Goal: Check status: Check status

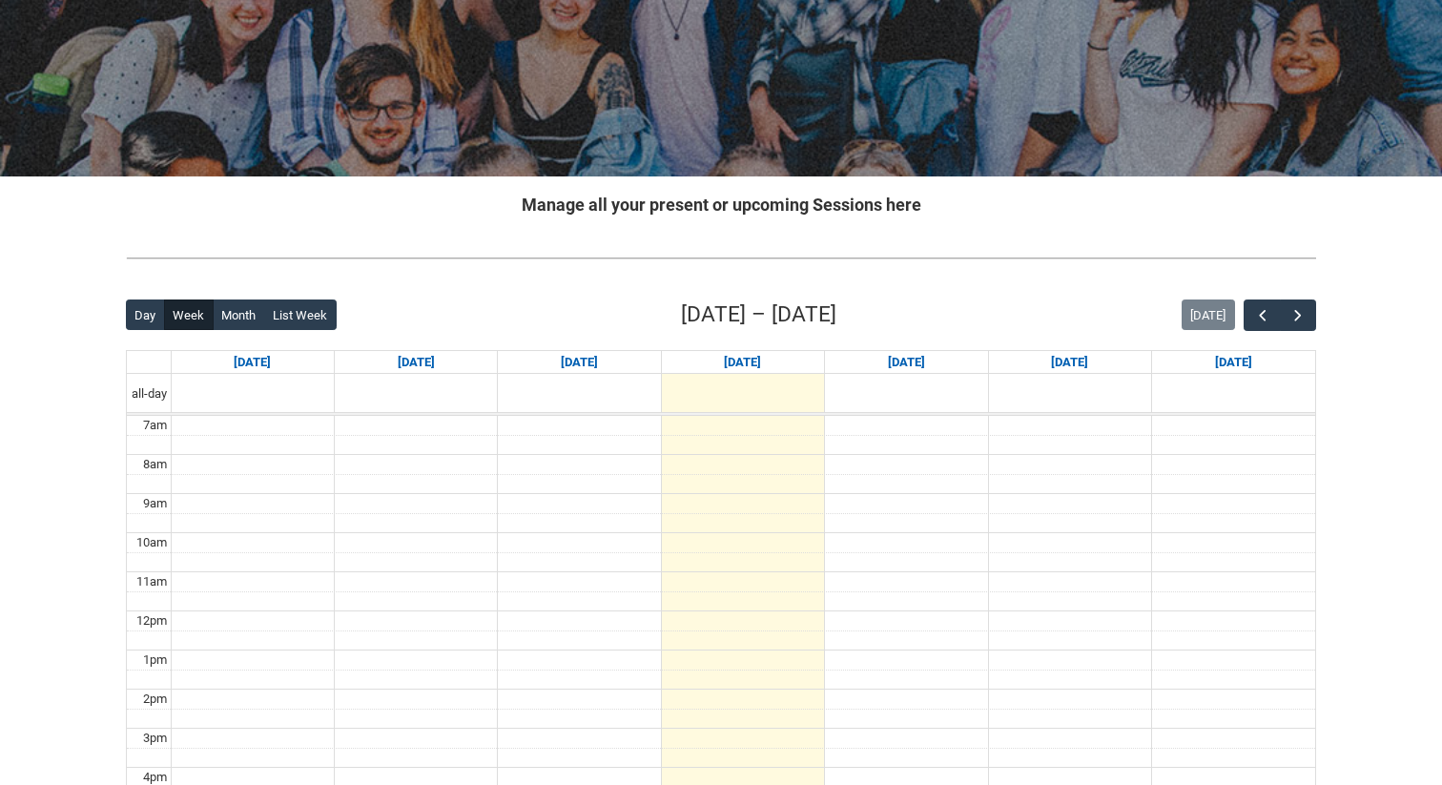
scroll to position [459, 0]
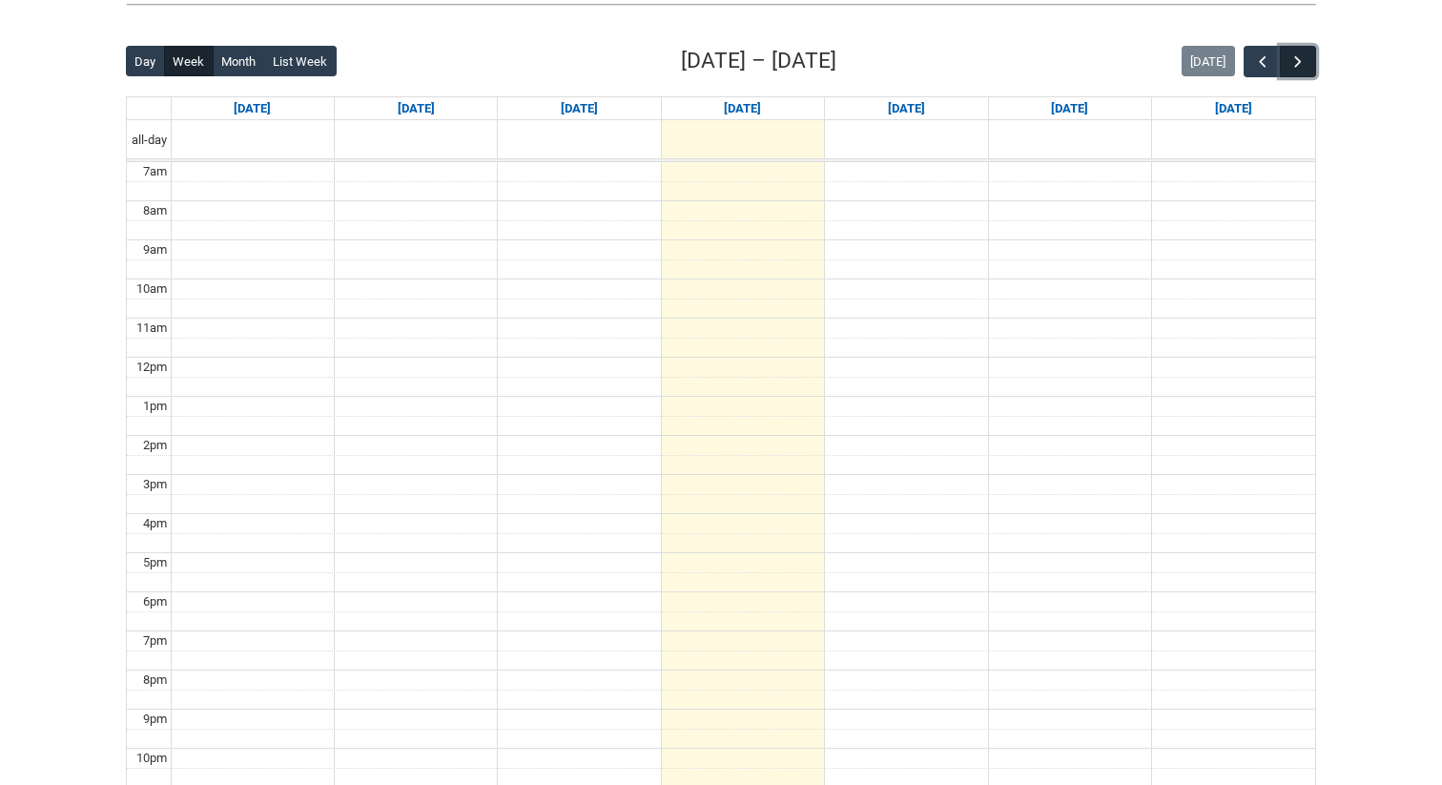
click at [1306, 58] on button "button" at bounding box center [1297, 61] width 36 height 31
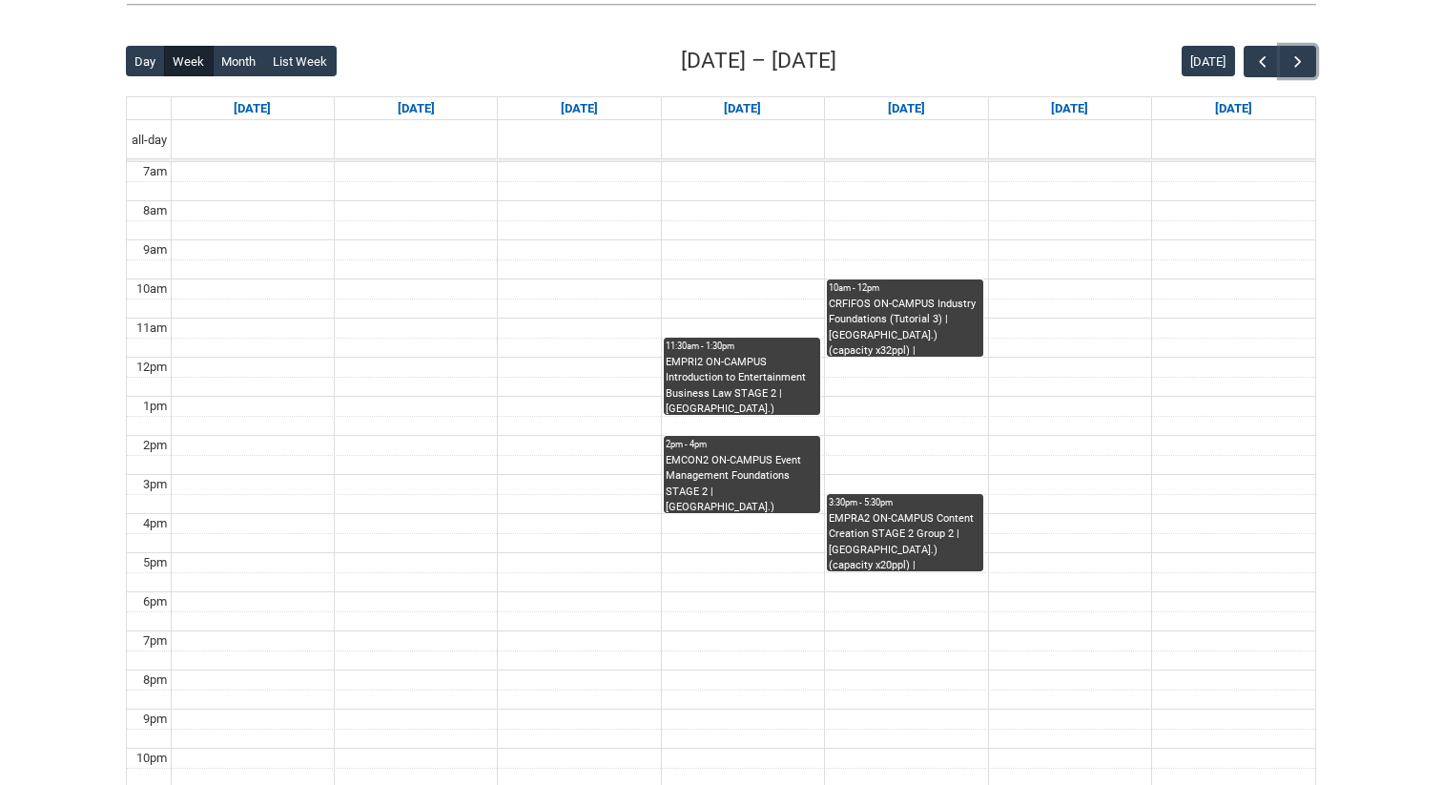
click at [780, 364] on div "EMPRI2 ON-CAMPUS Introduction to Entertainment Business Law STAGE 2 | Room 103 …" at bounding box center [741, 385] width 153 height 60
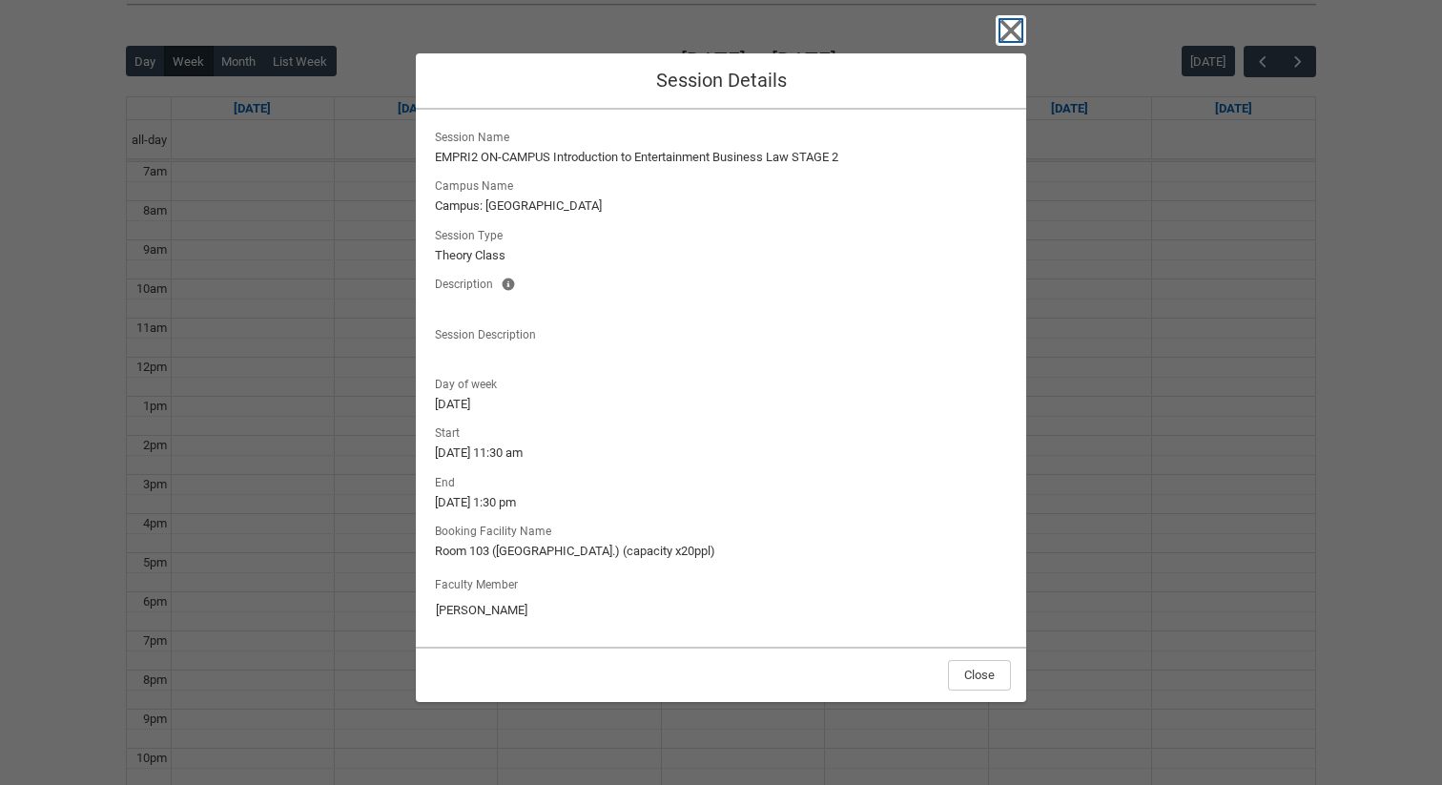
click at [1006, 24] on icon "button" at bounding box center [1011, 30] width 22 height 22
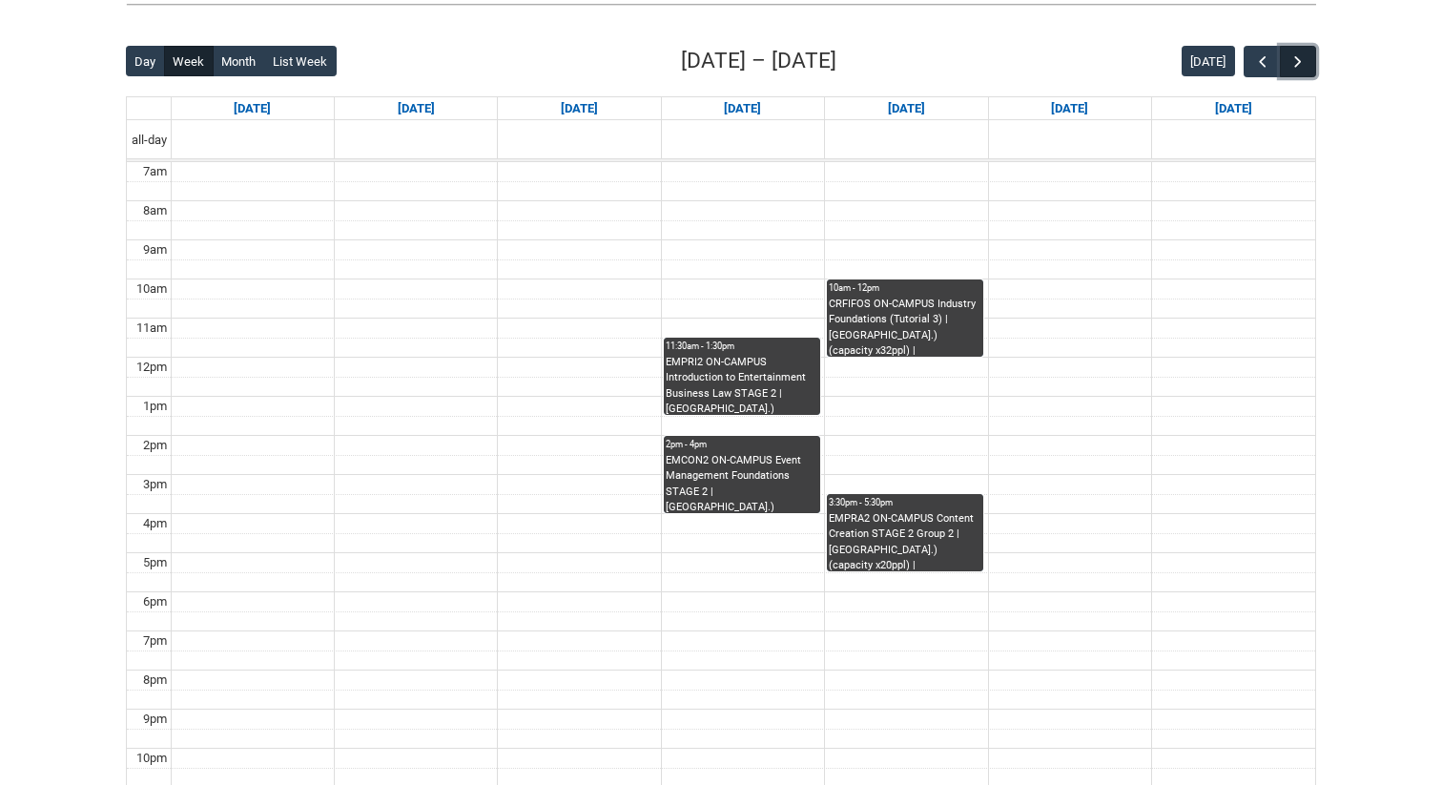
click at [1298, 53] on span "button" at bounding box center [1297, 61] width 19 height 19
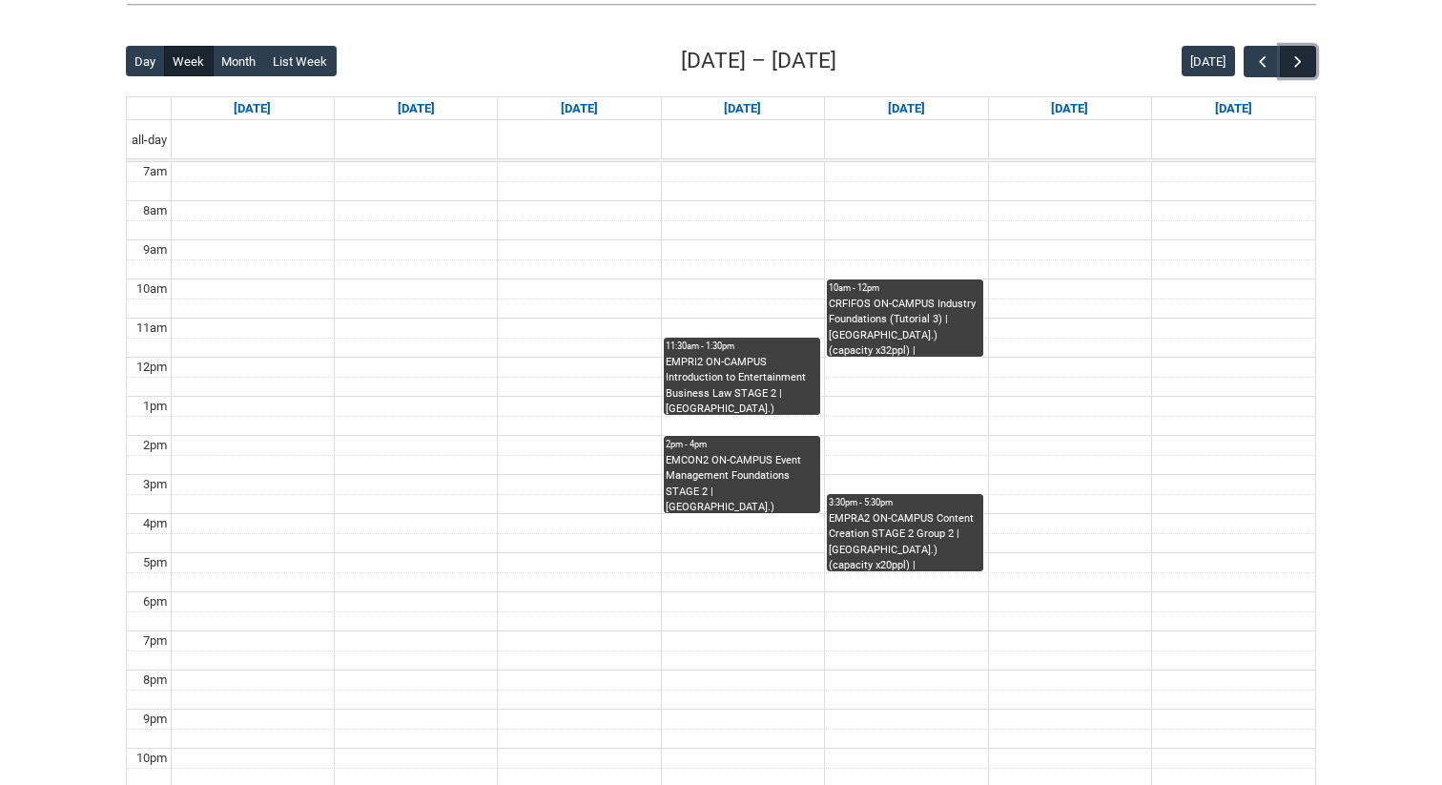
click at [1298, 53] on span "button" at bounding box center [1297, 61] width 19 height 19
click at [1298, 54] on span "button" at bounding box center [1297, 61] width 19 height 19
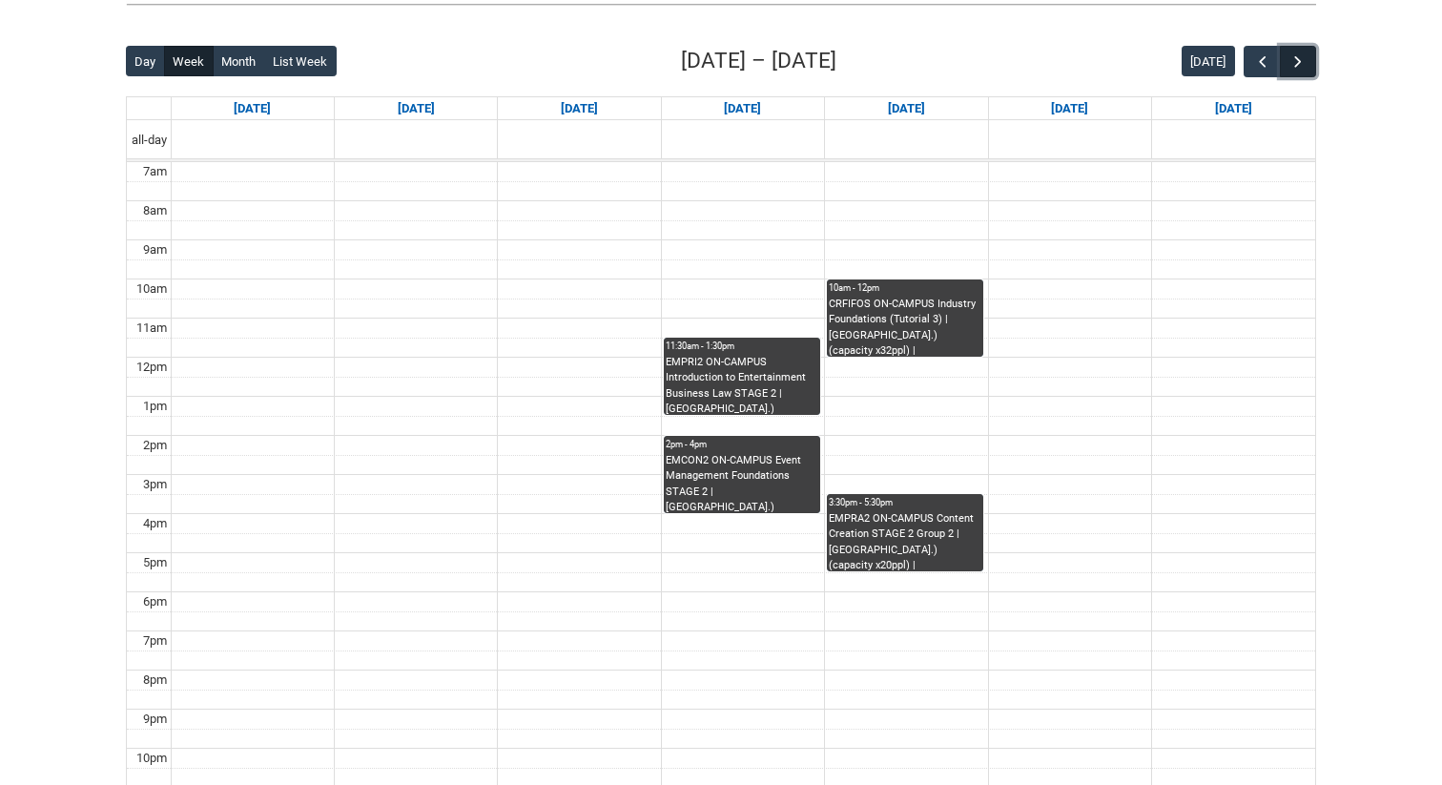
click at [1298, 54] on span "button" at bounding box center [1297, 61] width 19 height 19
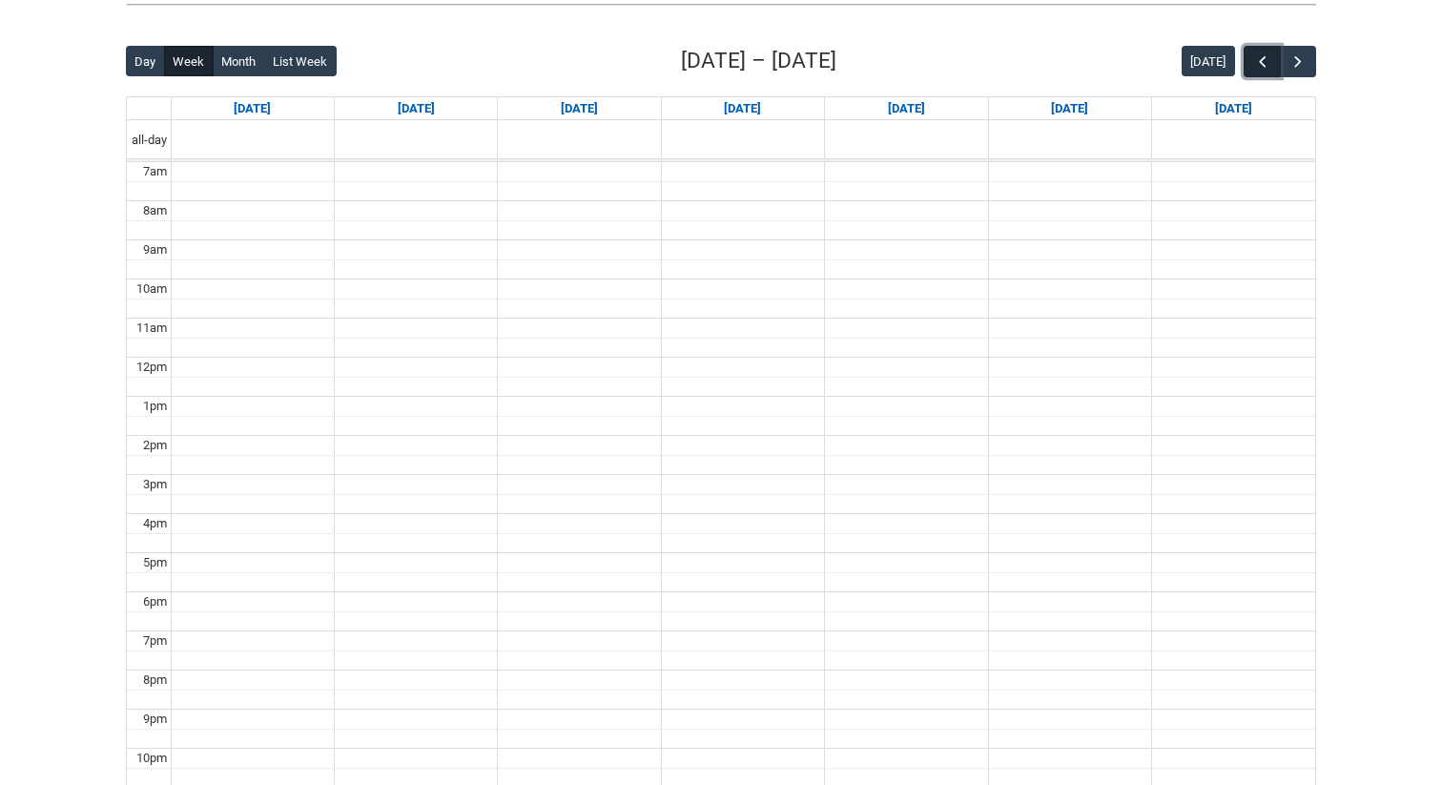
click at [1264, 55] on span "button" at bounding box center [1262, 61] width 19 height 19
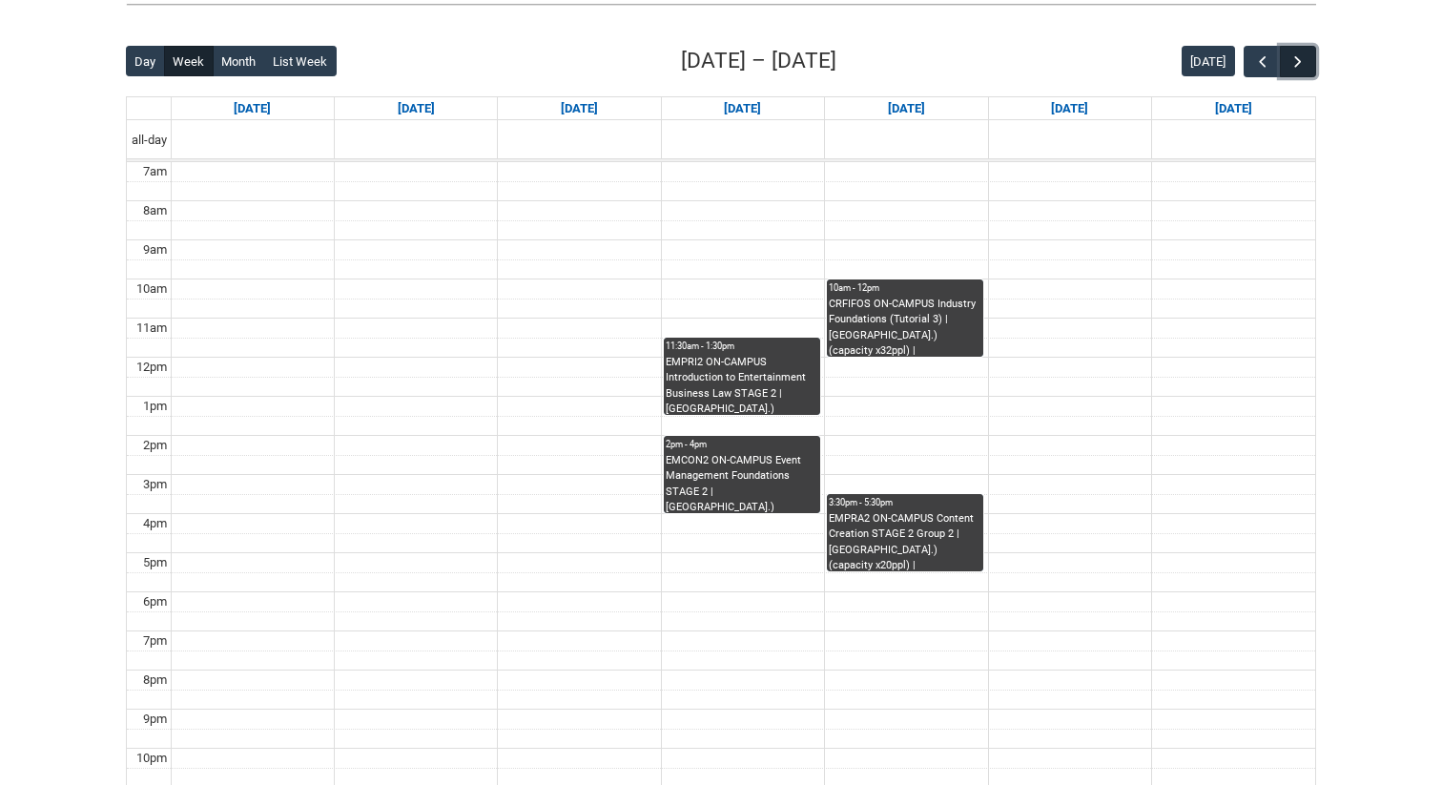
click at [1307, 60] on button "button" at bounding box center [1297, 61] width 36 height 31
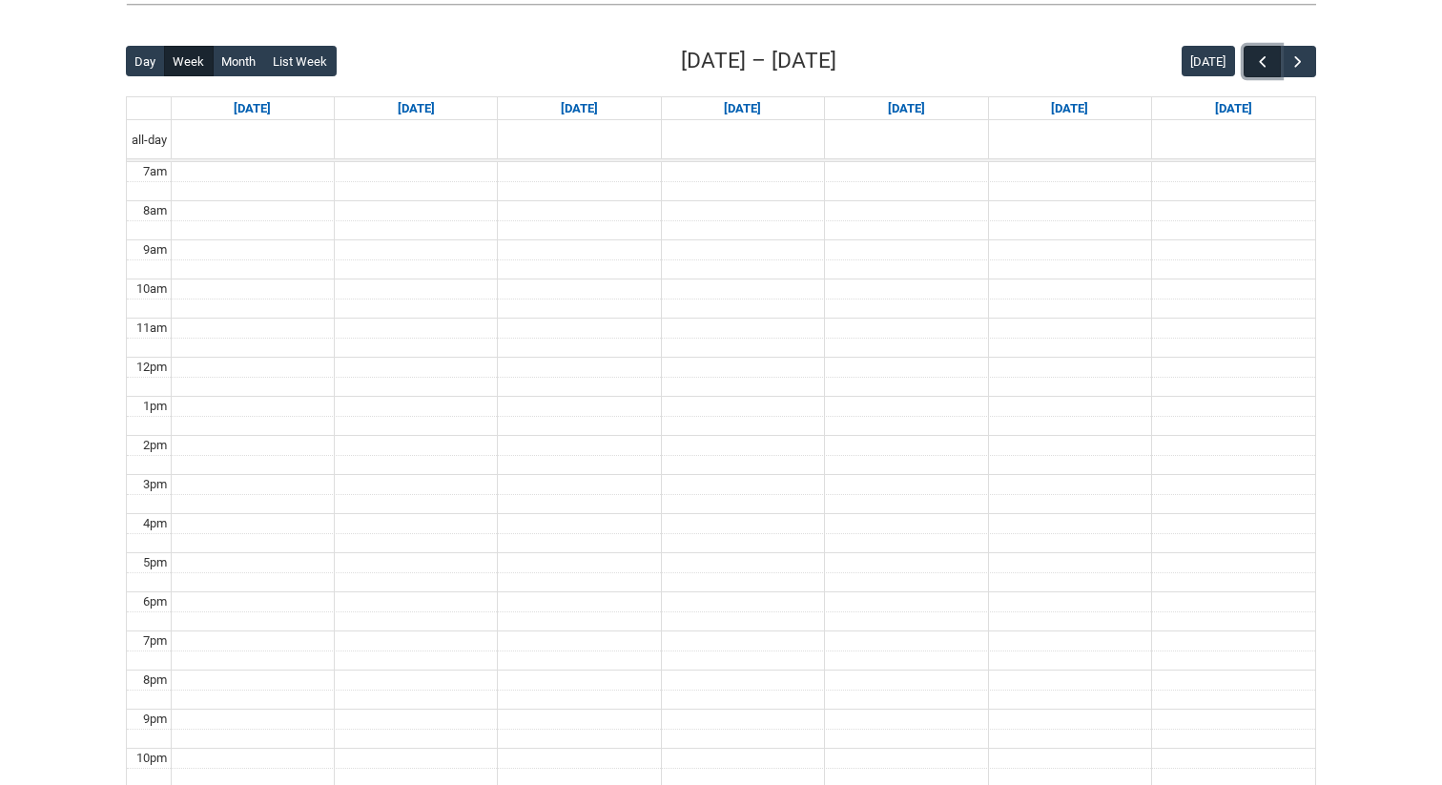
click at [1259, 58] on span "button" at bounding box center [1262, 61] width 19 height 19
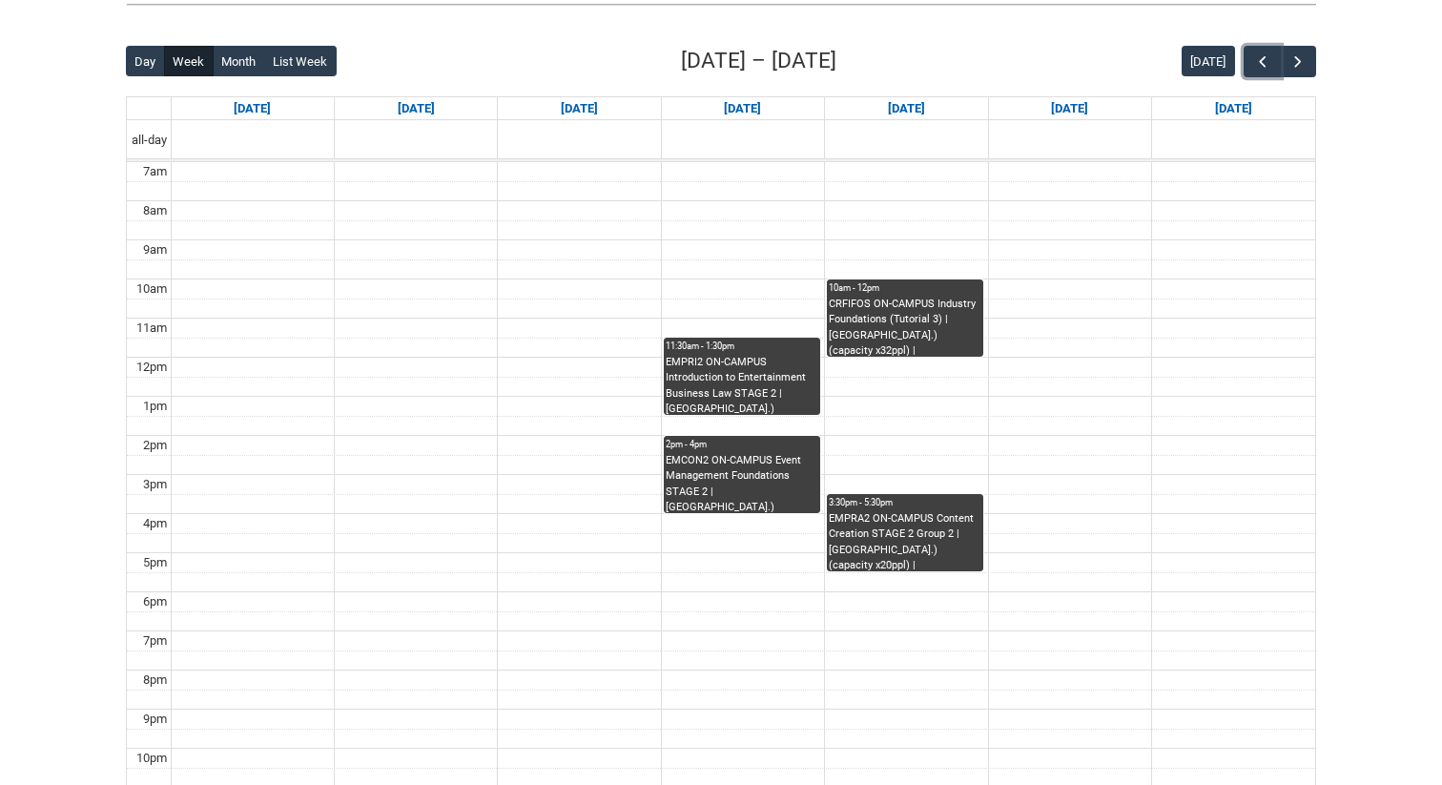
click at [746, 487] on div "EMCON2 ON-CAMPUS Event Management Foundations STAGE 2 | Room 101 (Wellington St…" at bounding box center [741, 483] width 153 height 60
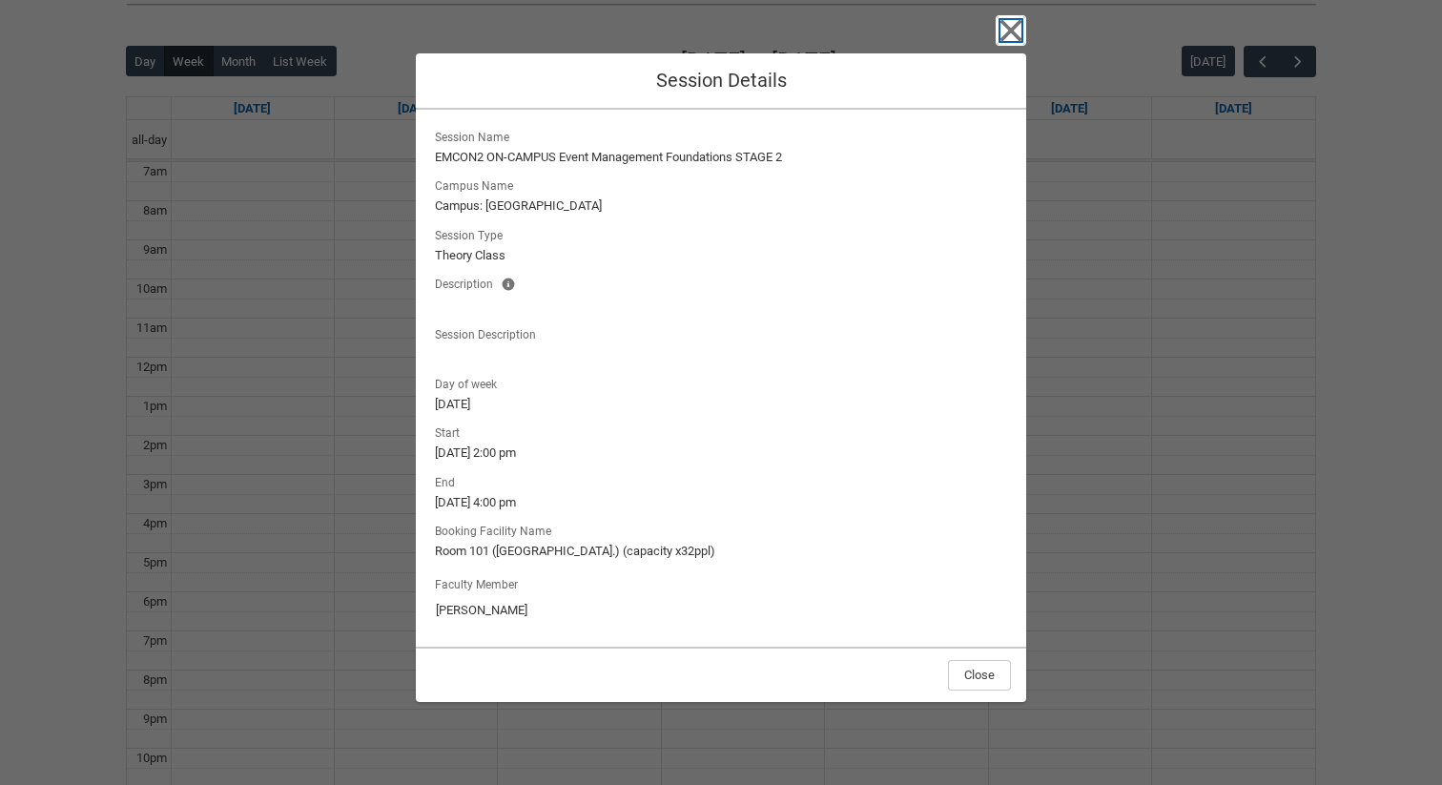
click at [1003, 43] on icon "button" at bounding box center [1010, 30] width 31 height 31
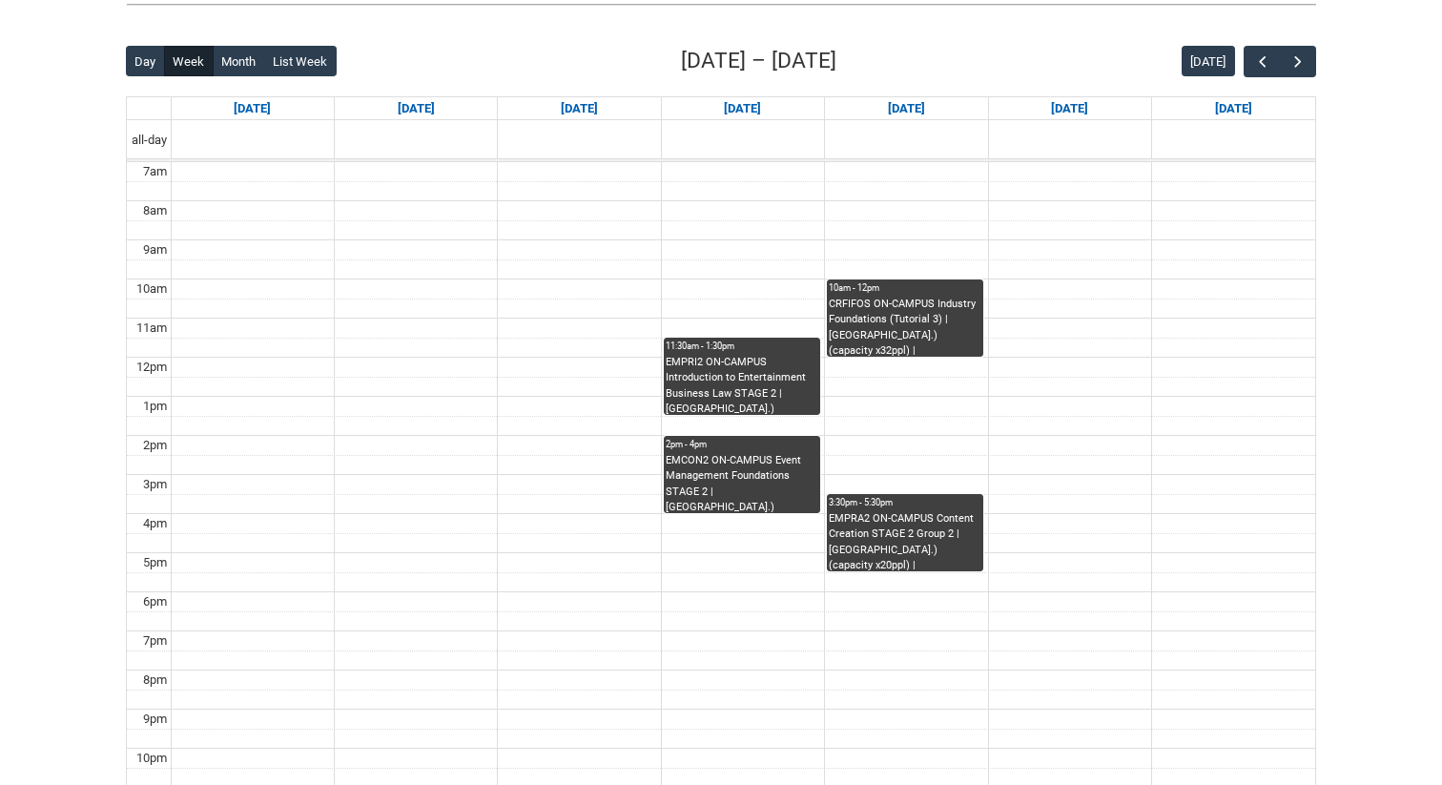
click at [929, 329] on div "CRFIFOS ON-CAMPUS Industry Foundations (Tutorial 3) | Room 101 (Wellington St.)…" at bounding box center [905, 327] width 153 height 60
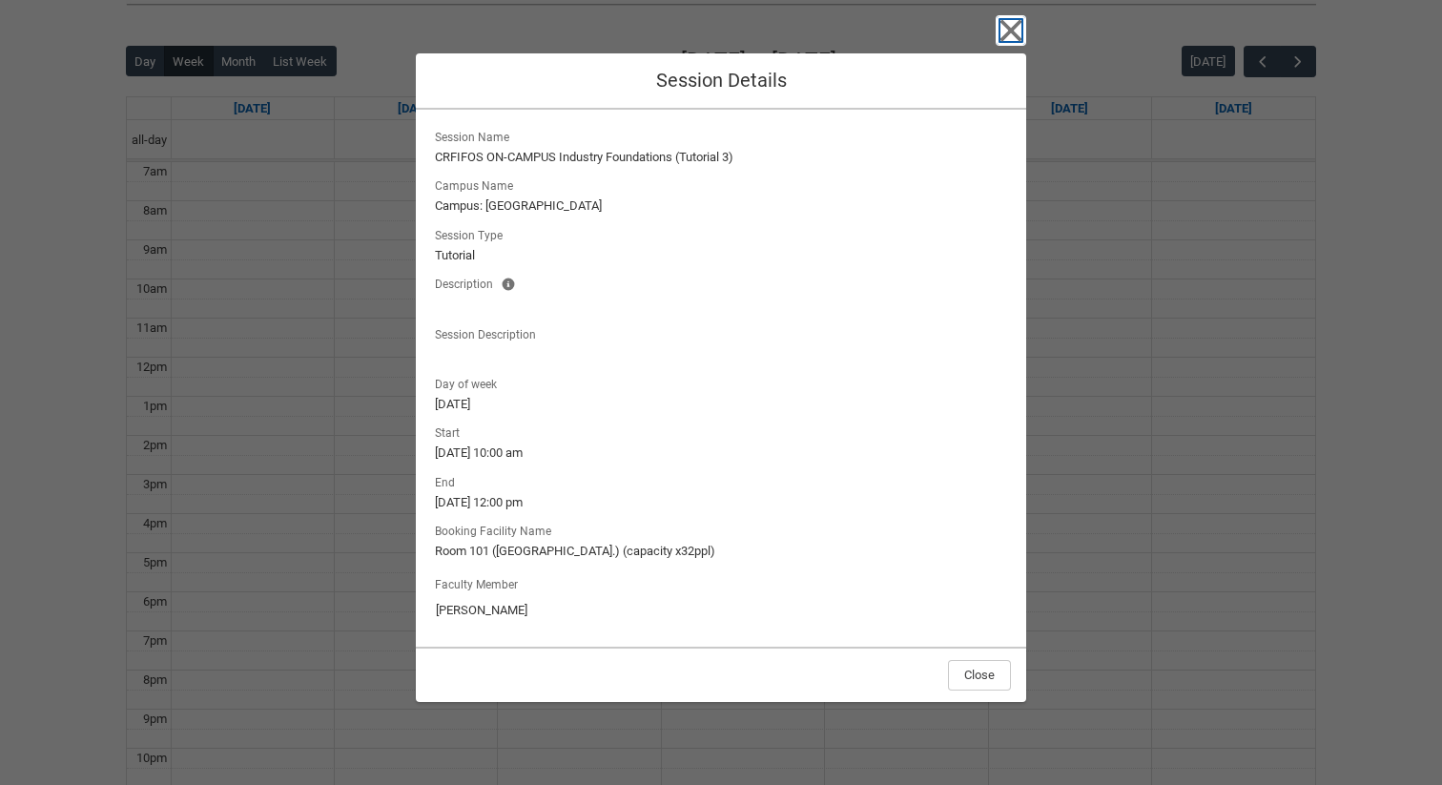
click at [1013, 26] on icon "button" at bounding box center [1011, 30] width 22 height 22
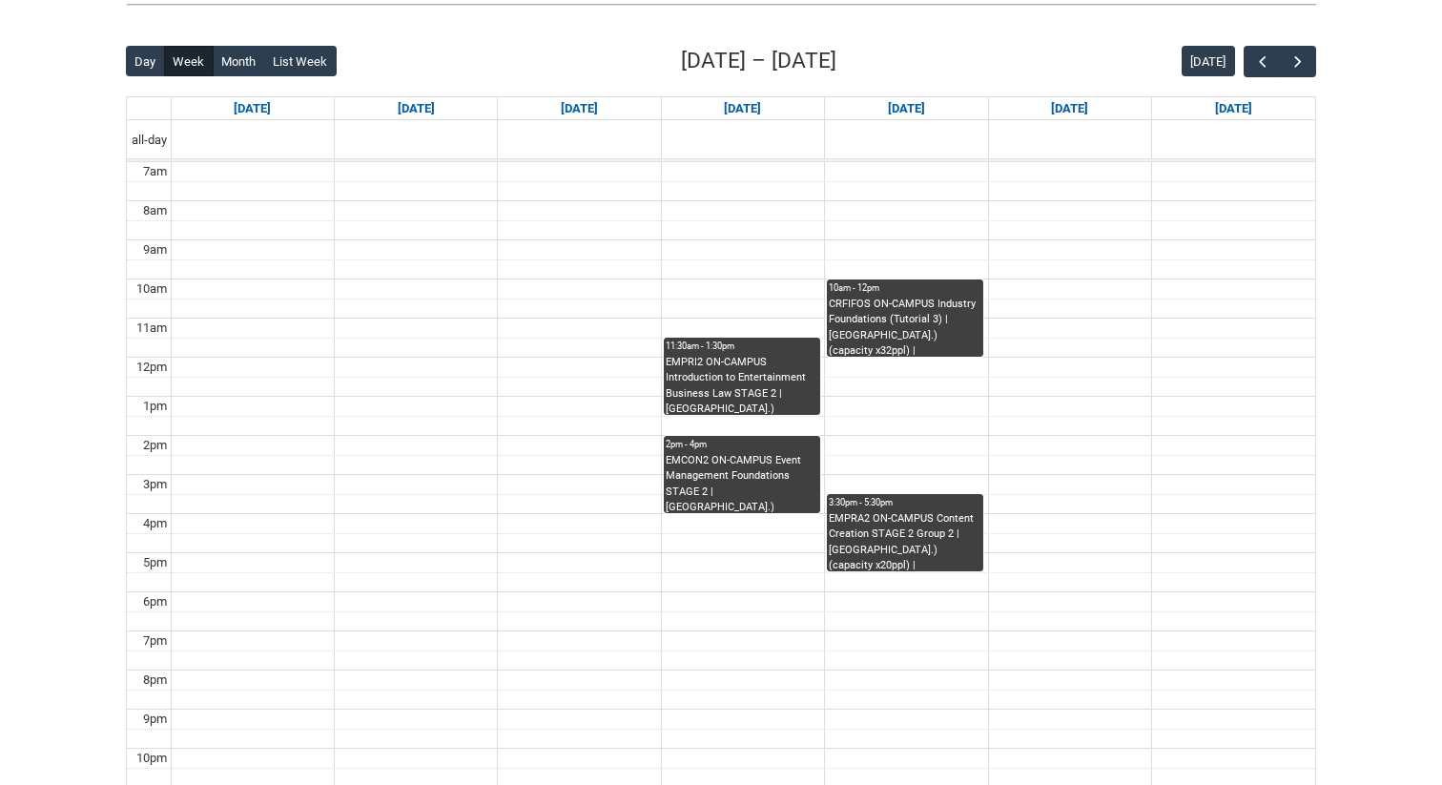
click at [888, 318] on div "CRFIFOS ON-CAMPUS Industry Foundations (Tutorial 3) | Room 101 (Wellington St.)…" at bounding box center [905, 327] width 153 height 60
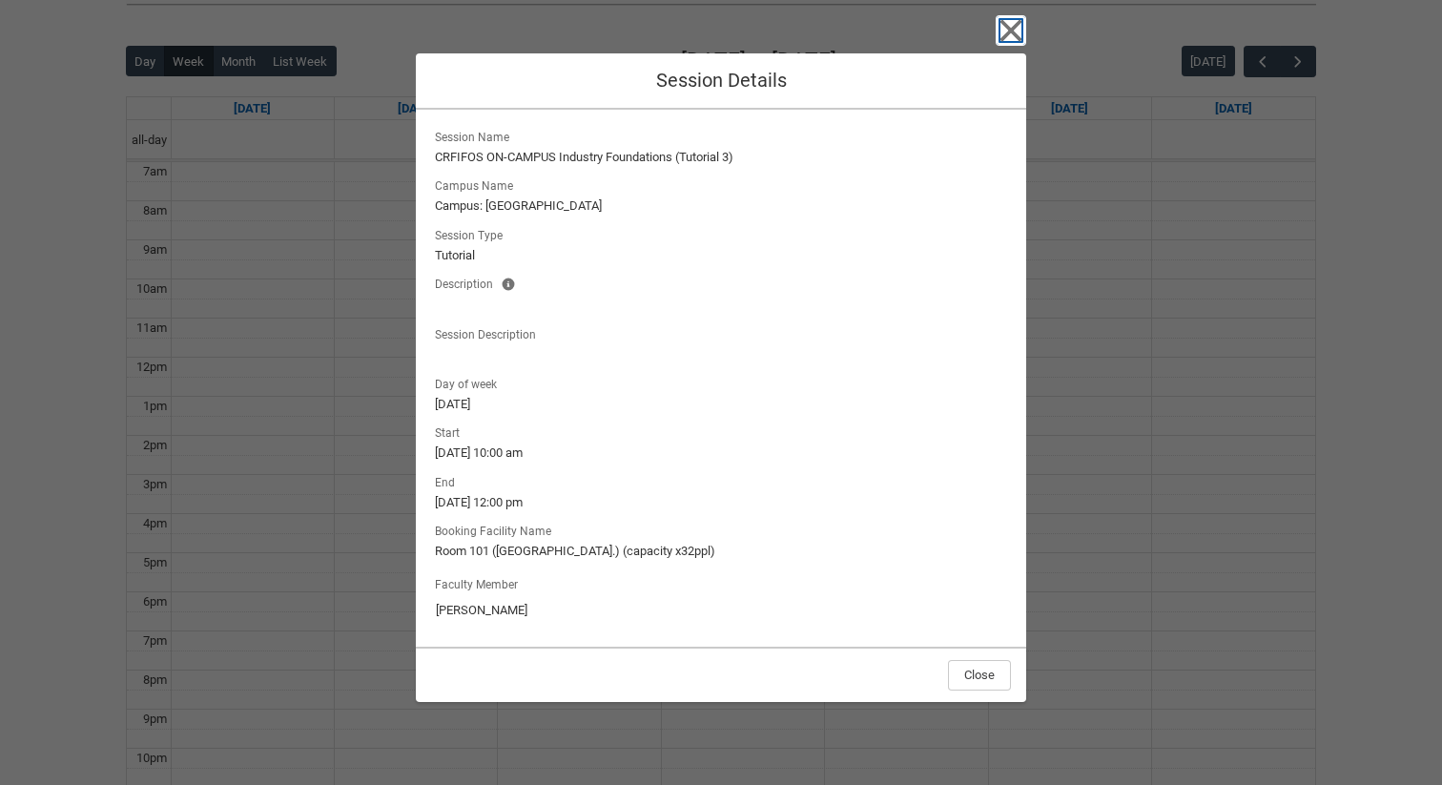
click at [1019, 42] on icon "button" at bounding box center [1010, 30] width 31 height 31
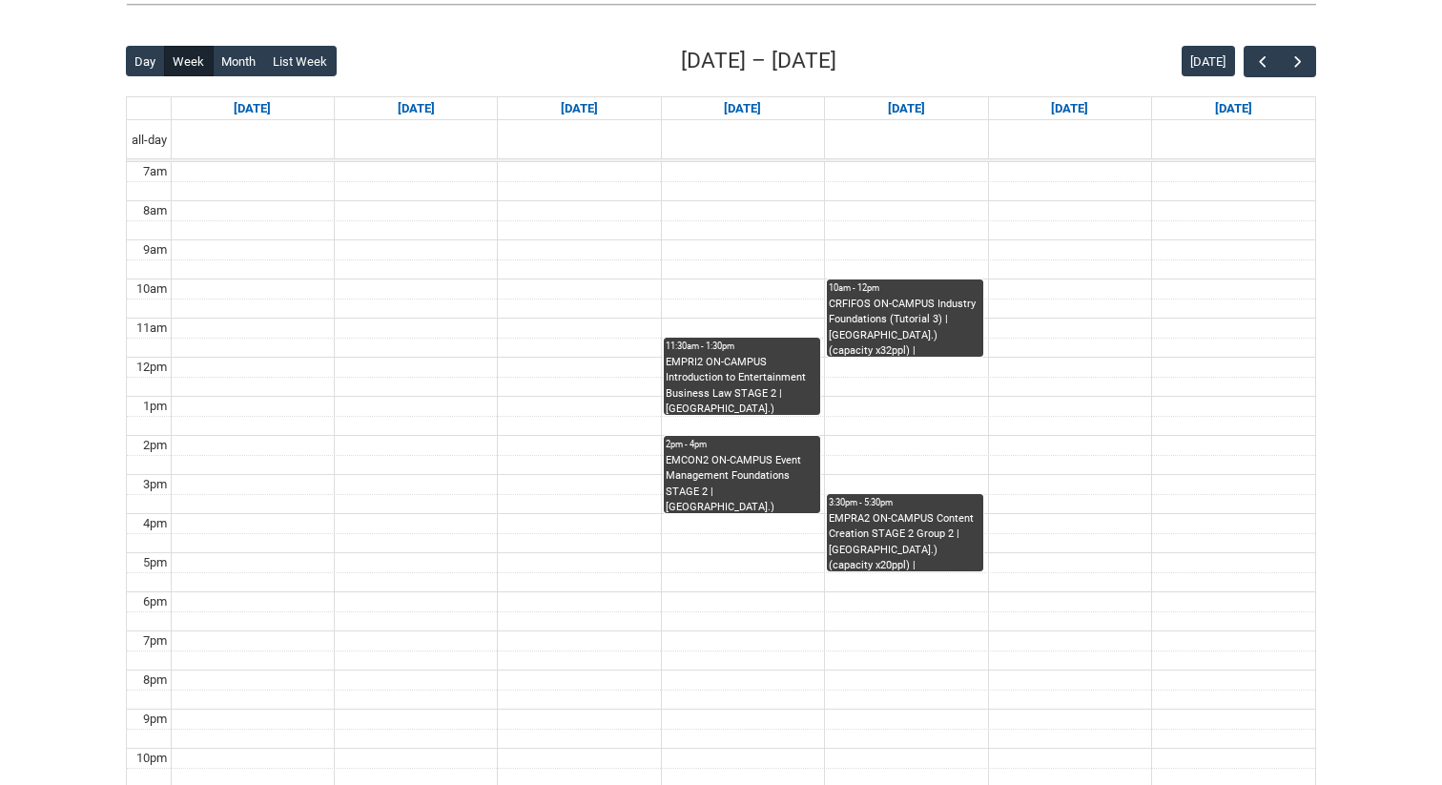
click at [931, 536] on div "EMPRA2 ON-CAMPUS Content Creation STAGE 2 Group 2 | Room 104 (Wellington St.) (…" at bounding box center [905, 541] width 153 height 60
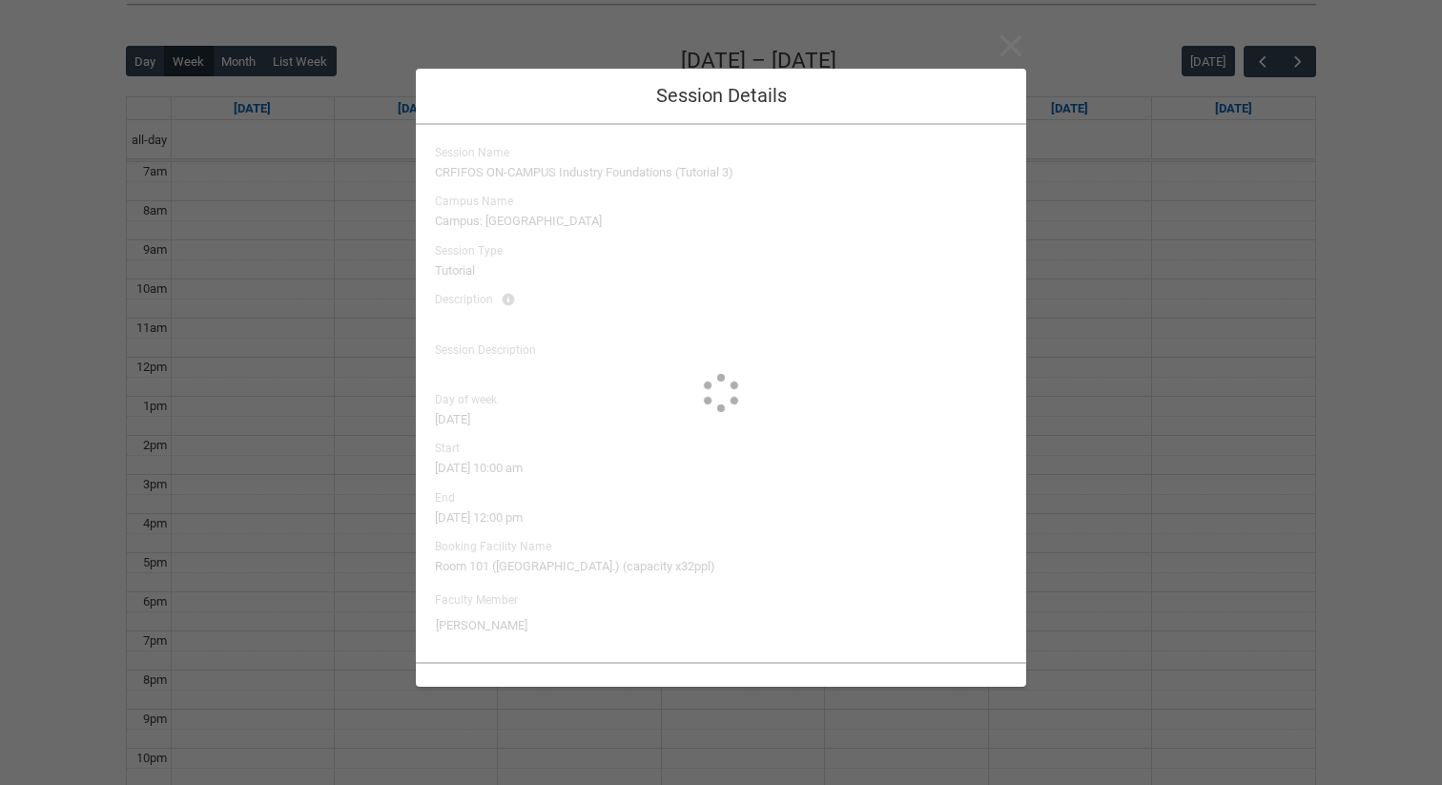
type input "Cara Williams"
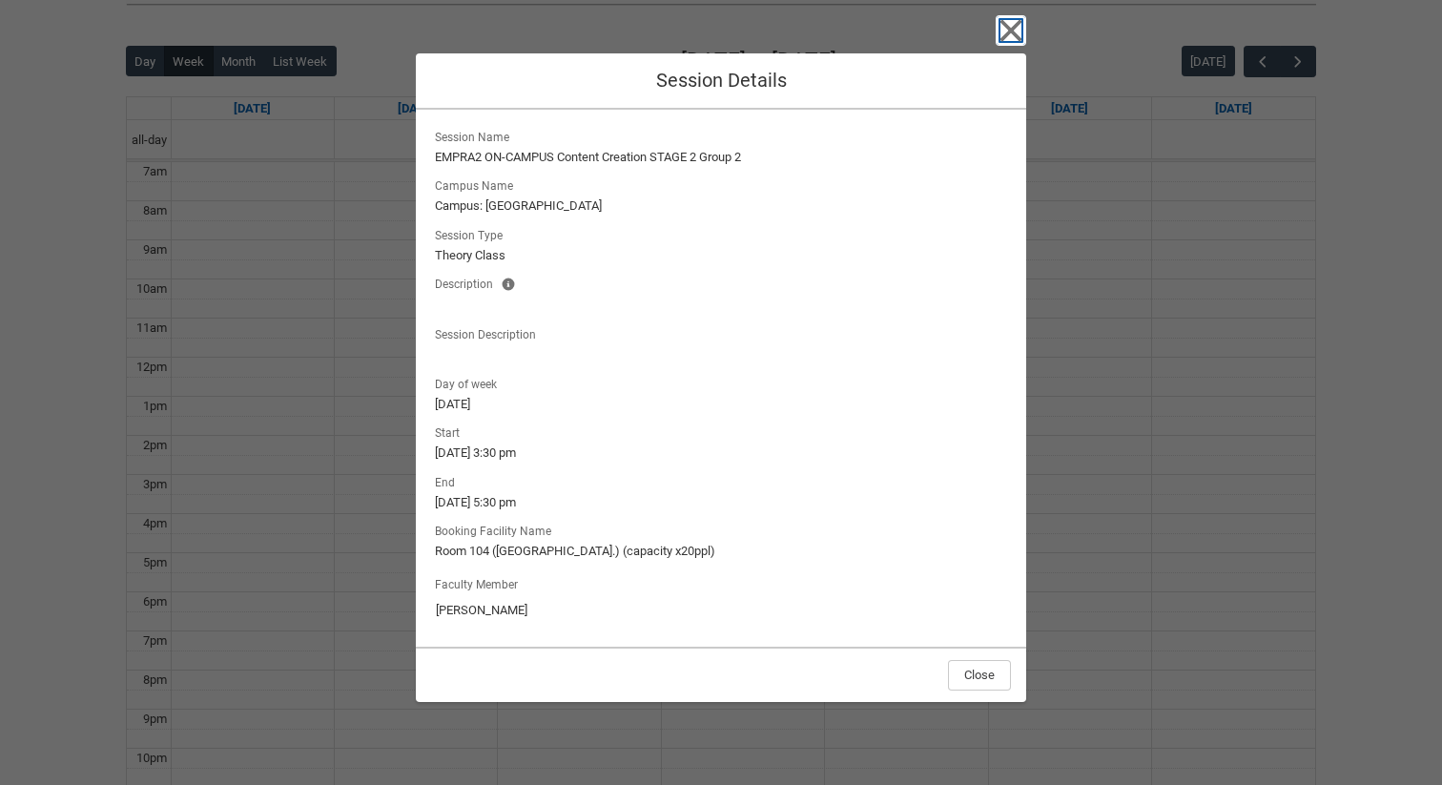
click at [1004, 28] on icon "button" at bounding box center [1010, 30] width 31 height 31
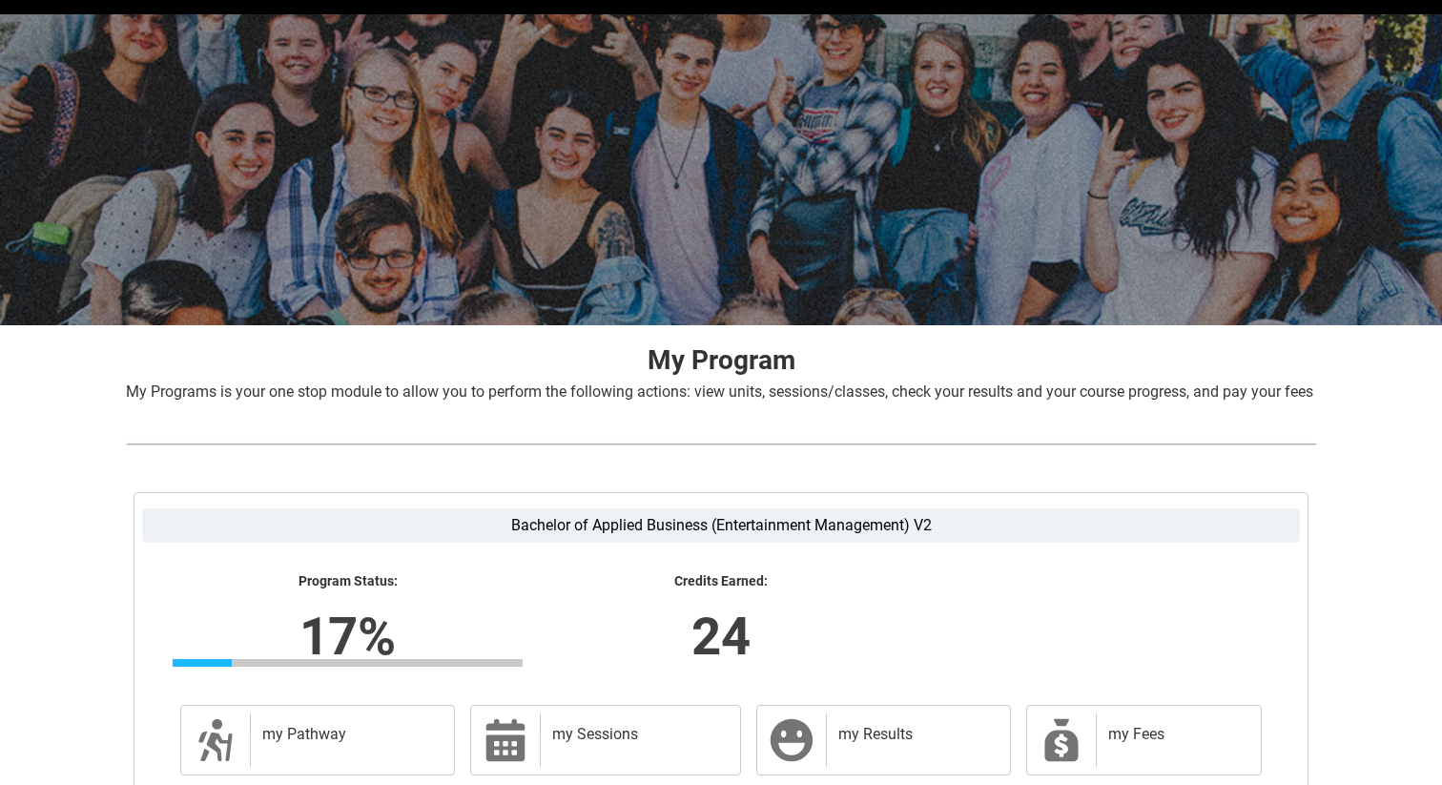
scroll to position [277, 0]
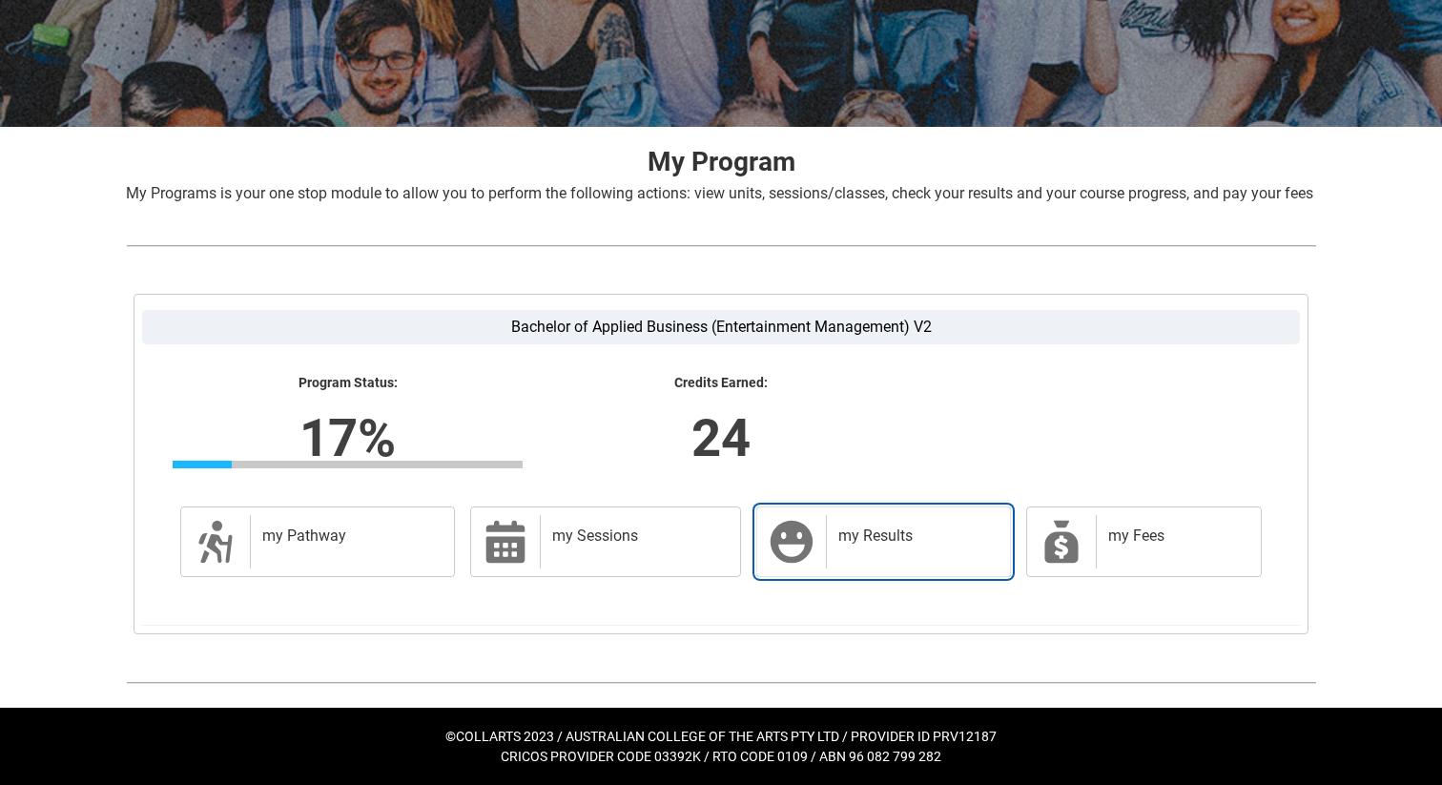
click at [848, 544] on h2 "my Results" at bounding box center [914, 535] width 153 height 19
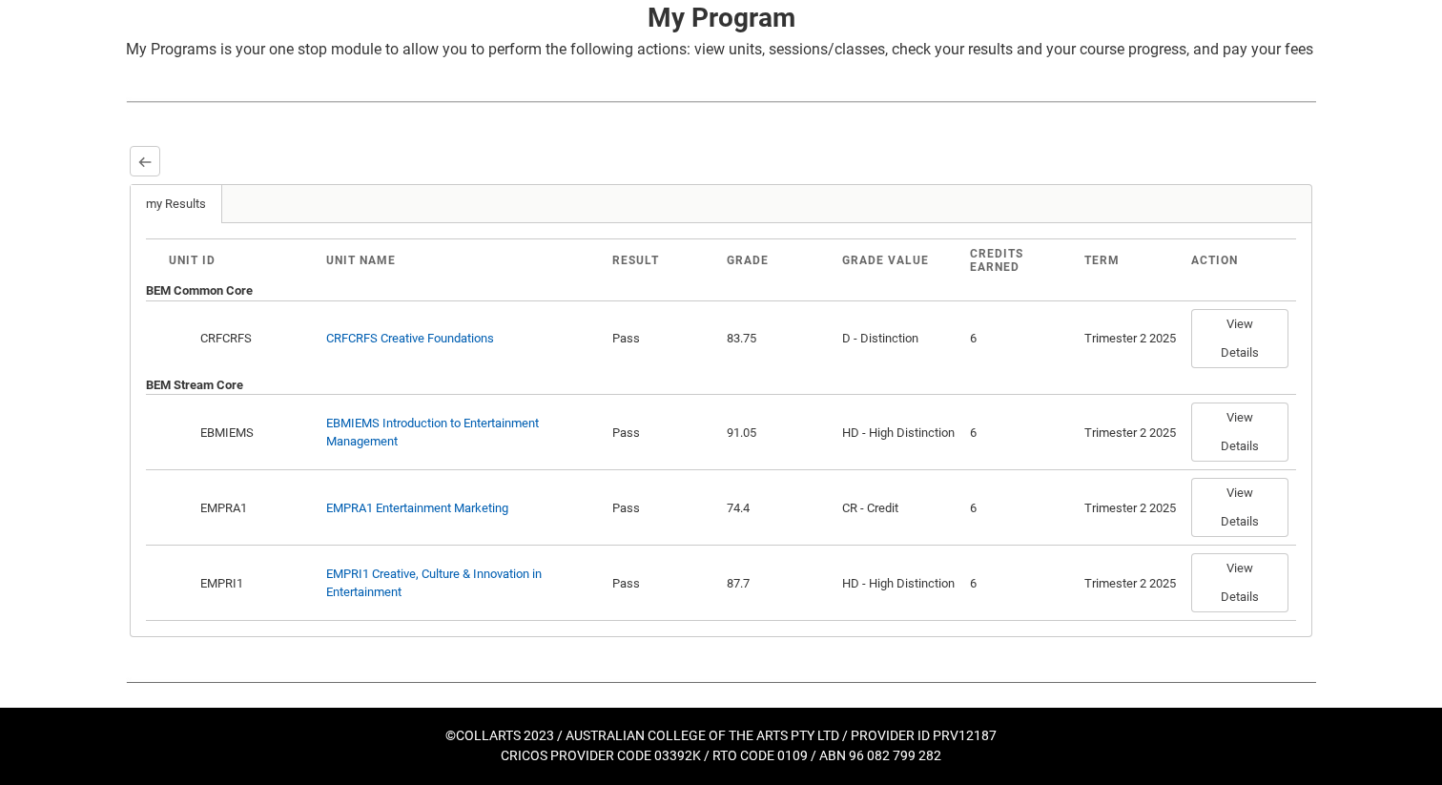
scroll to position [420, 0]
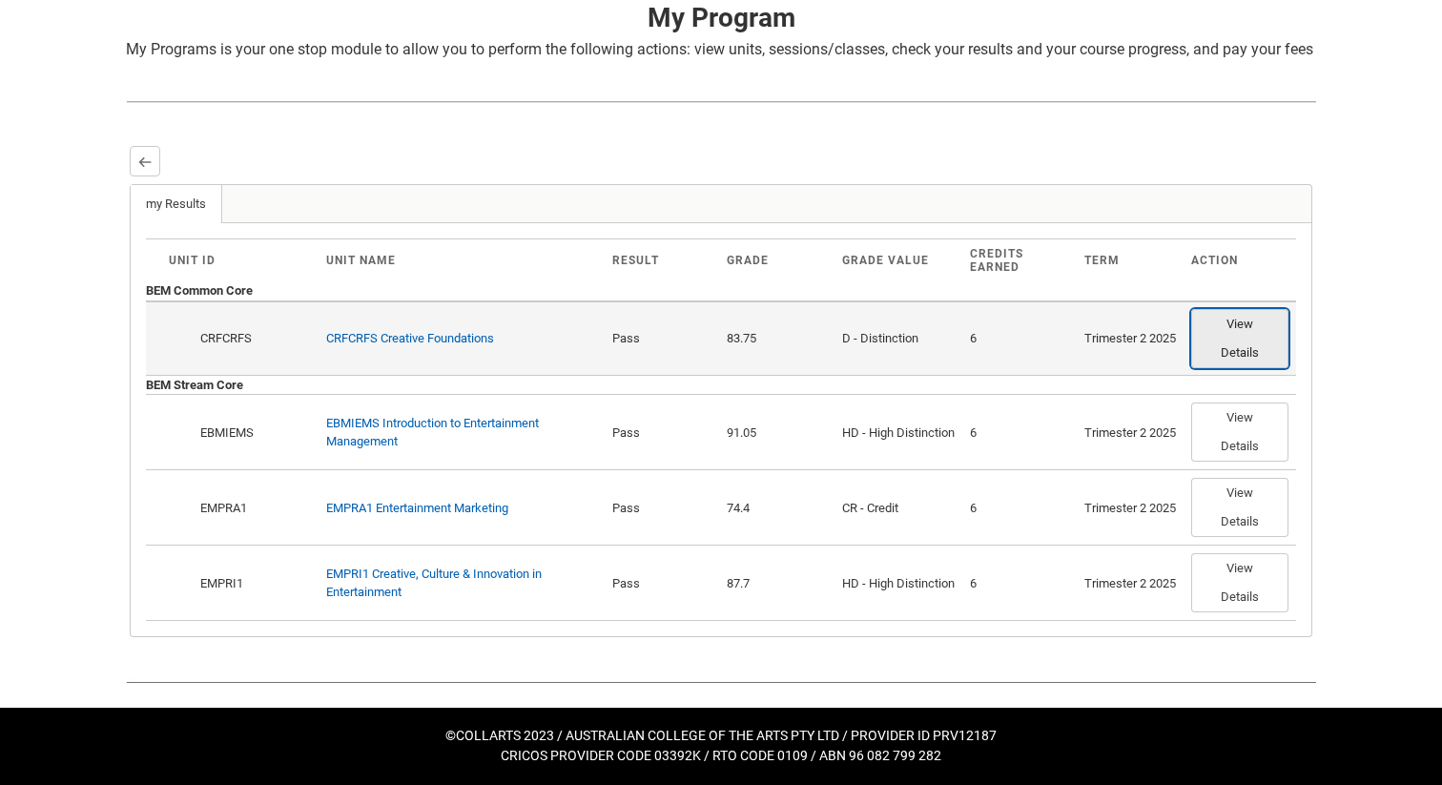
click at [1236, 343] on button "View Details" at bounding box center [1239, 338] width 97 height 59
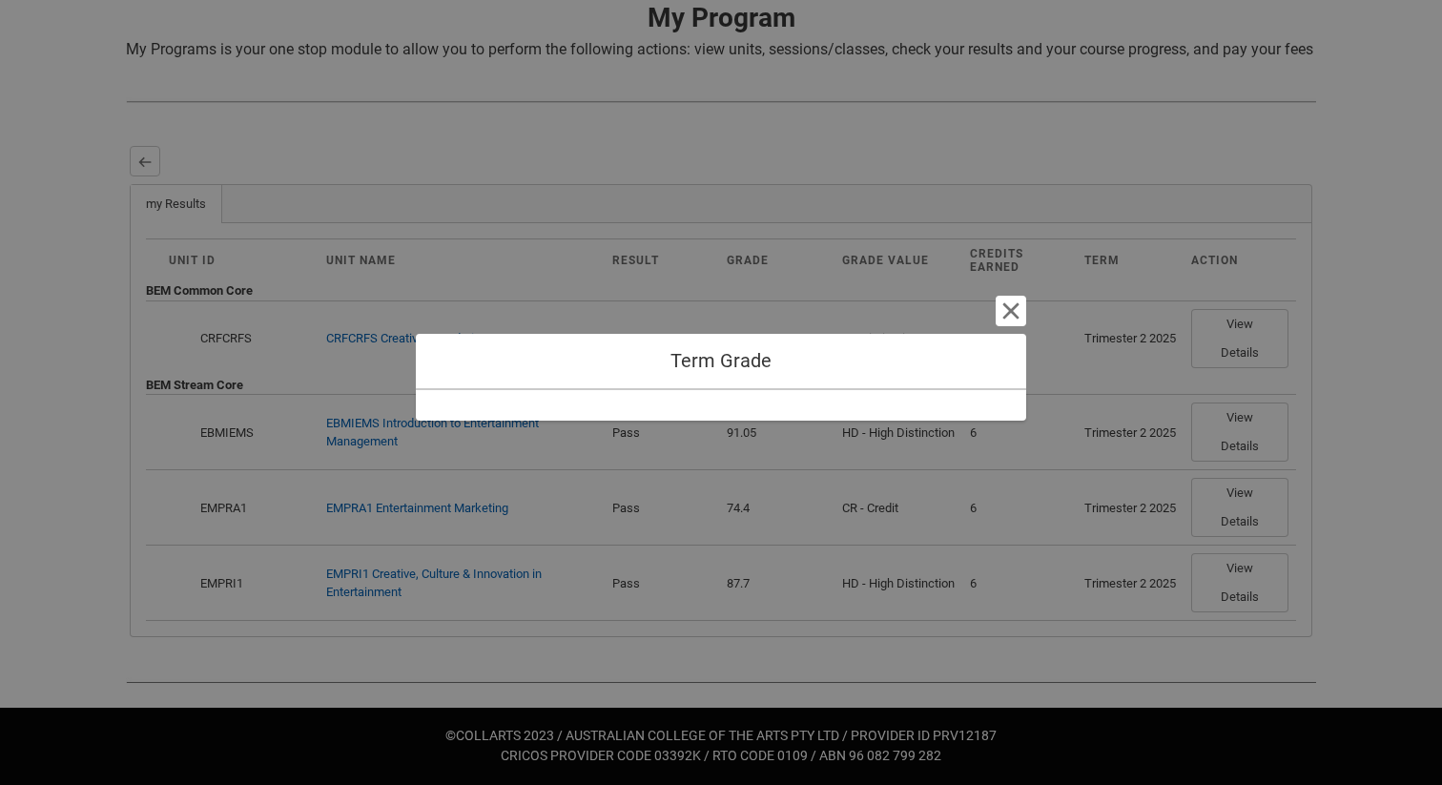
click at [1005, 295] on div "Term Grade Cancel and close" at bounding box center [721, 392] width 610 height 785
click at [1018, 305] on button "Cancel and close" at bounding box center [1010, 311] width 31 height 31
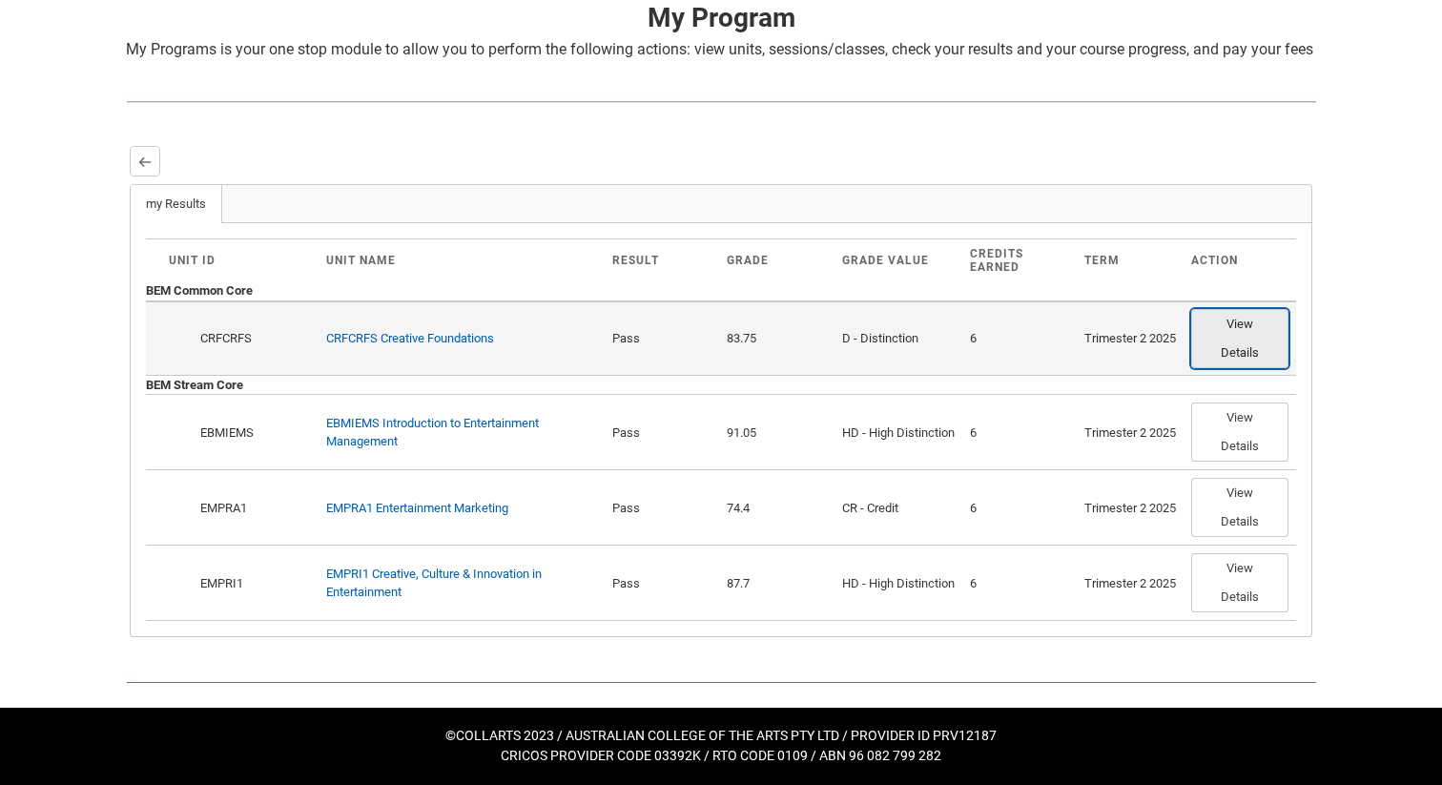
click at [1274, 338] on button "View Details" at bounding box center [1239, 338] width 97 height 59
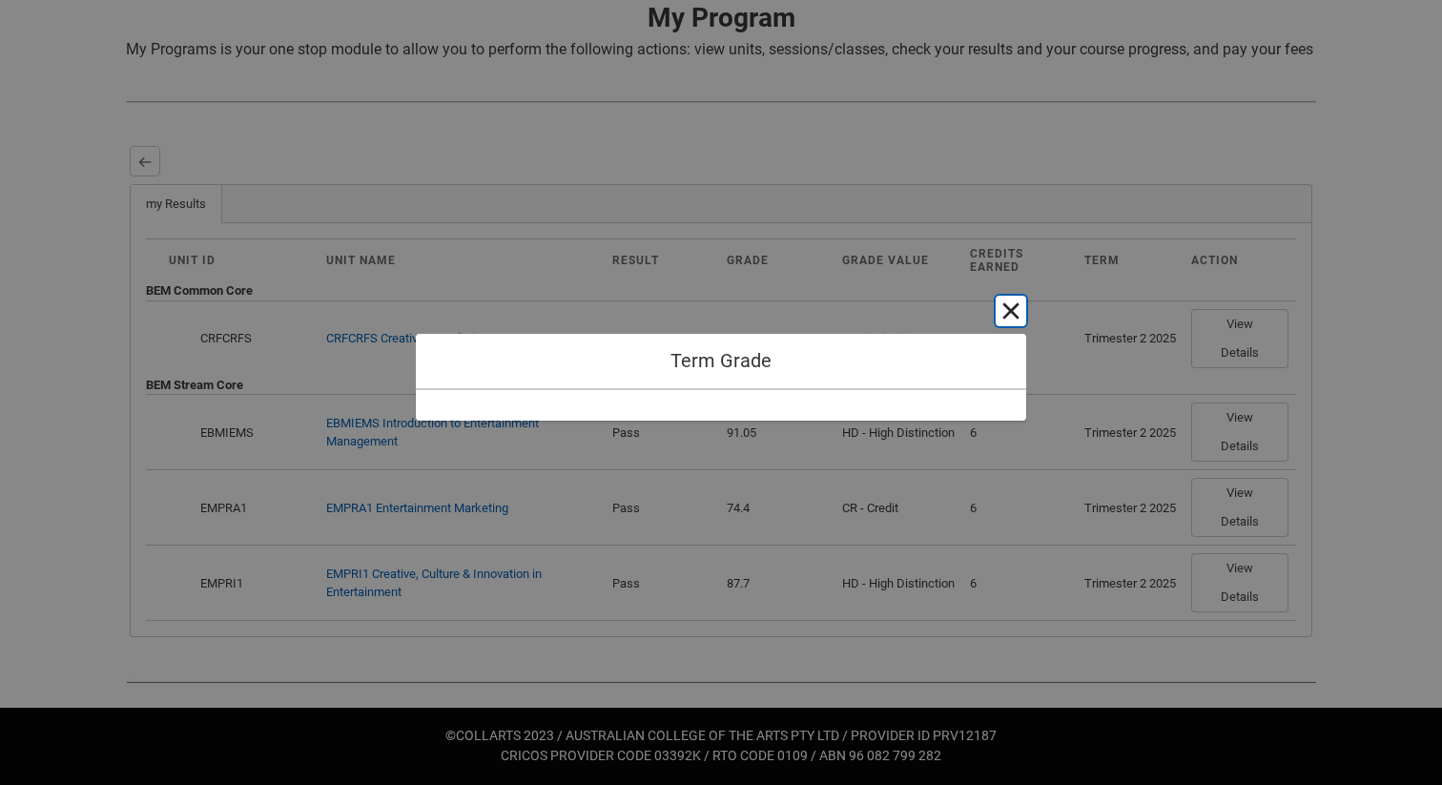
click at [1008, 308] on button "Cancel and close" at bounding box center [1010, 311] width 31 height 31
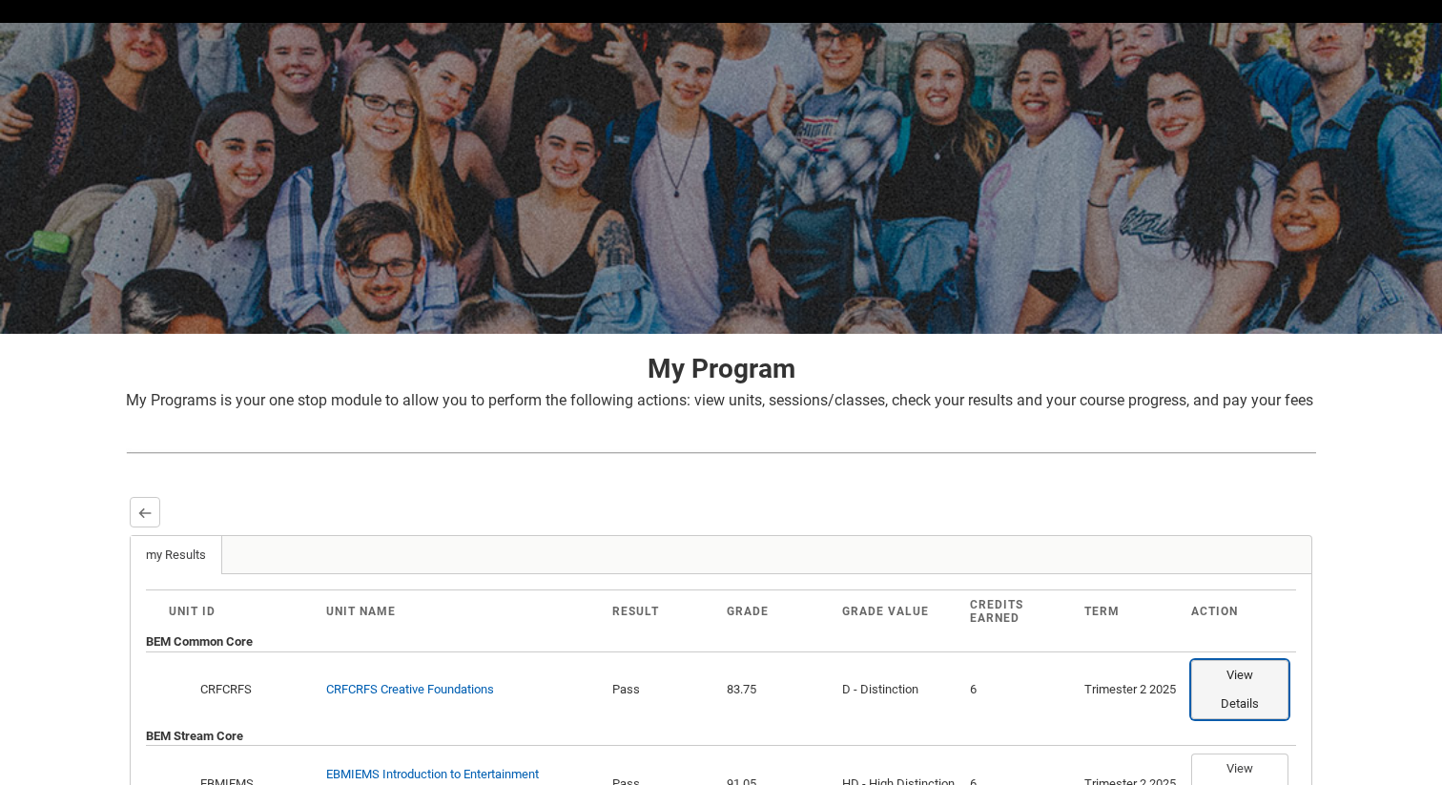
scroll to position [49, 0]
